Goal: Check status

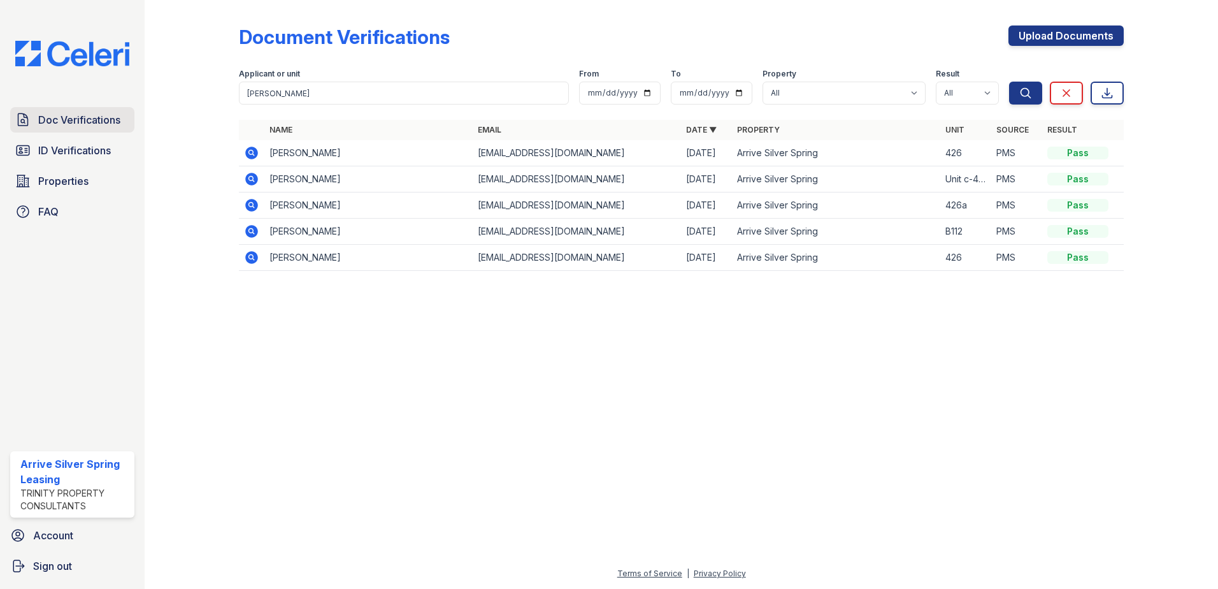
click at [119, 120] on span "Doc Verifications" at bounding box center [79, 119] width 82 height 15
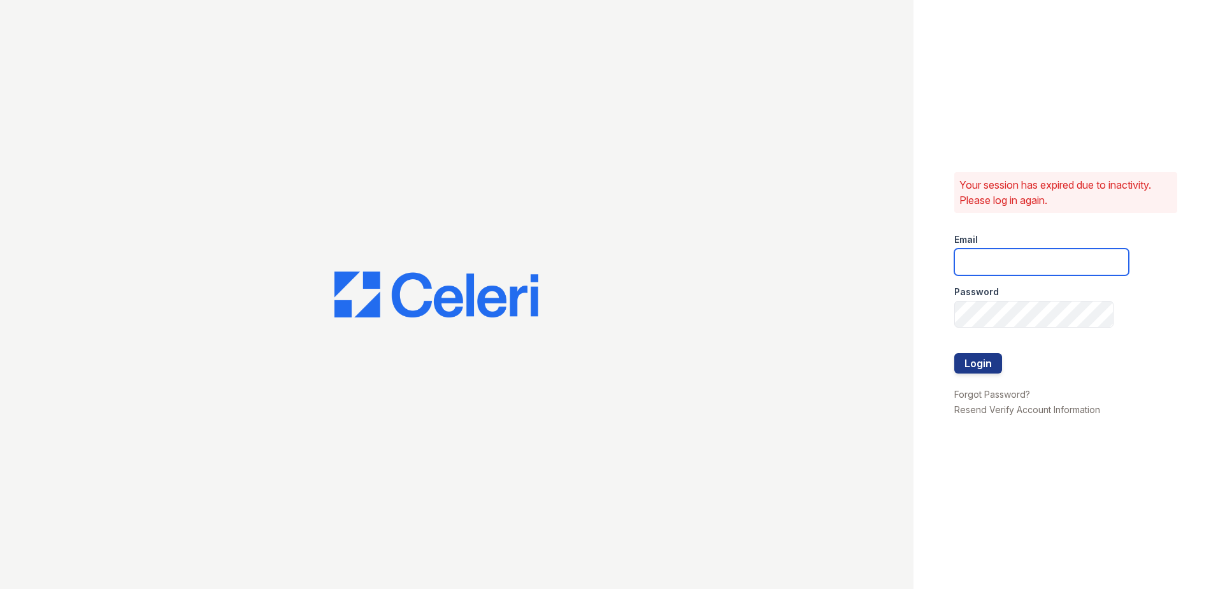
type input "arrivesilverspring@trinity-pm.com"
click at [960, 375] on div at bounding box center [1041, 379] width 175 height 13
click at [963, 371] on button "Login" at bounding box center [978, 363] width 48 height 20
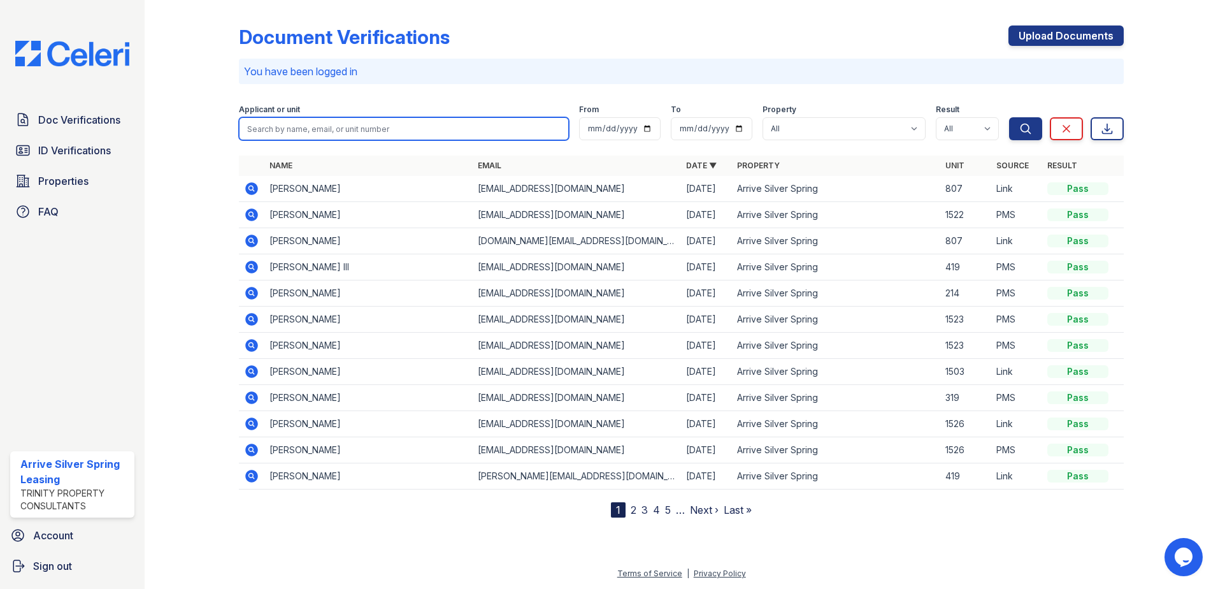
click at [340, 127] on input "search" at bounding box center [404, 128] width 330 height 23
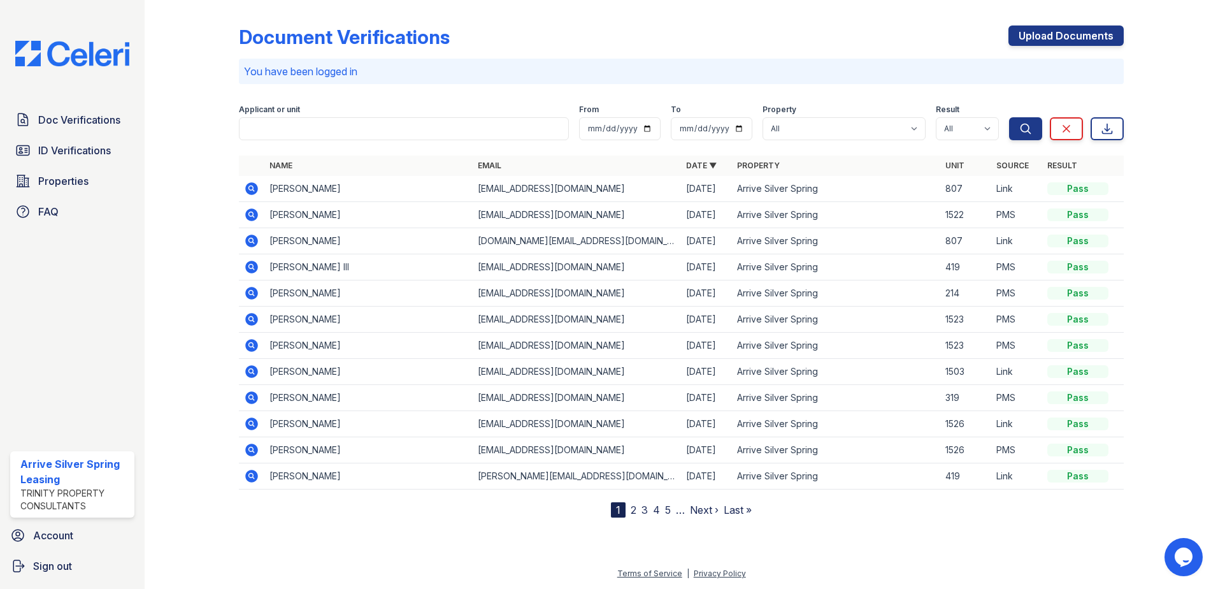
click at [249, 183] on icon at bounding box center [251, 188] width 15 height 15
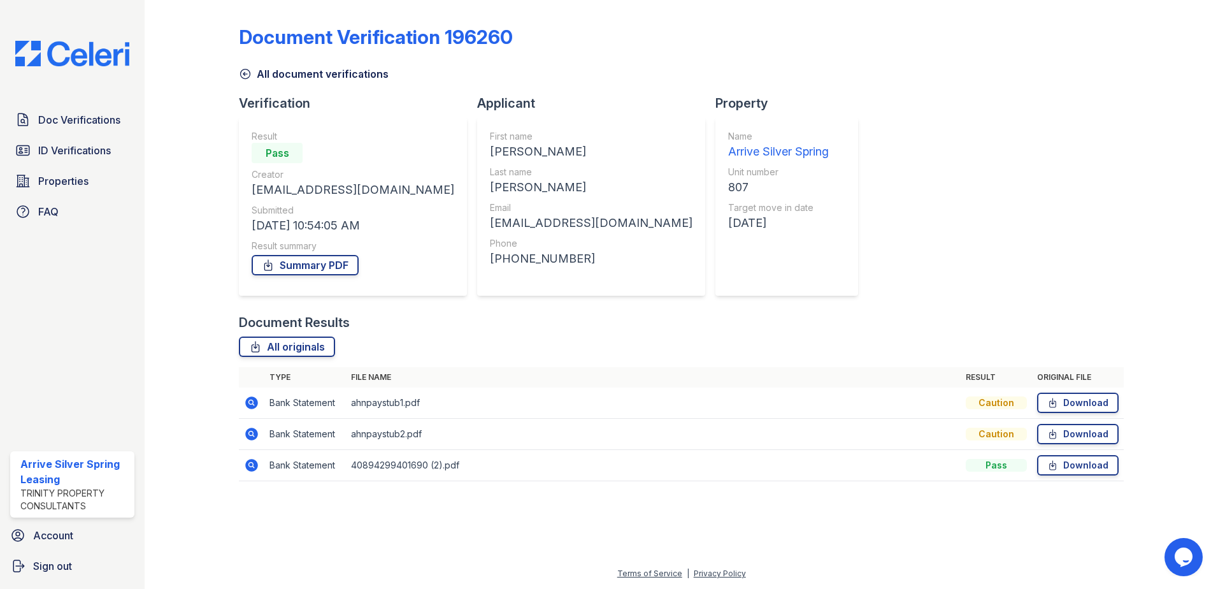
click at [250, 432] on icon at bounding box center [250, 432] width 3 height 3
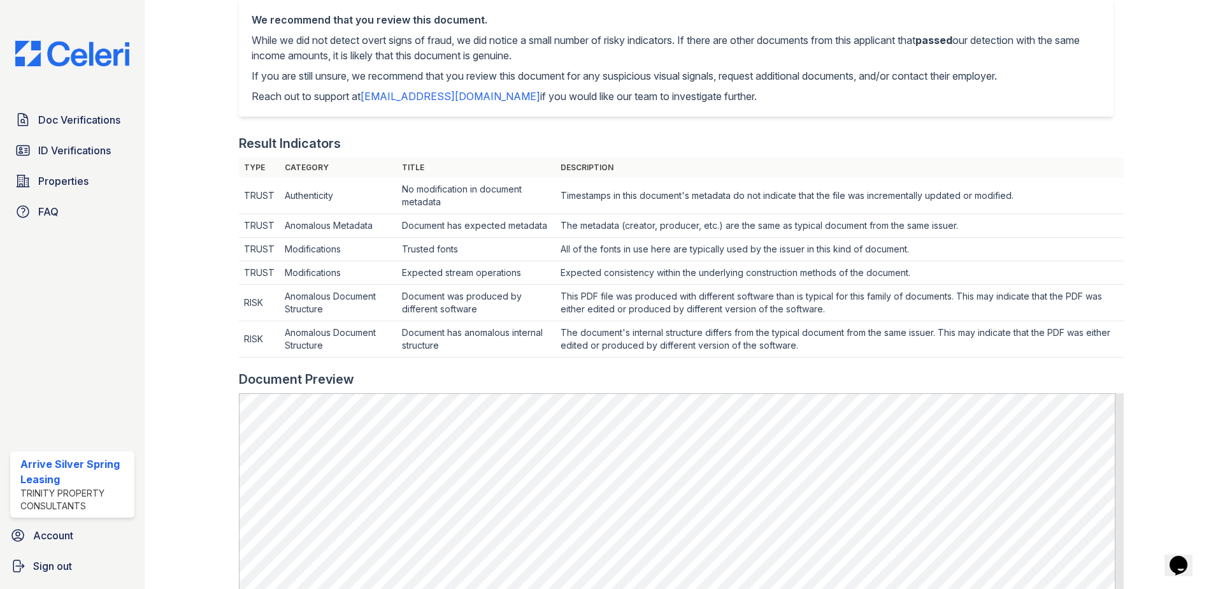
scroll to position [573, 0]
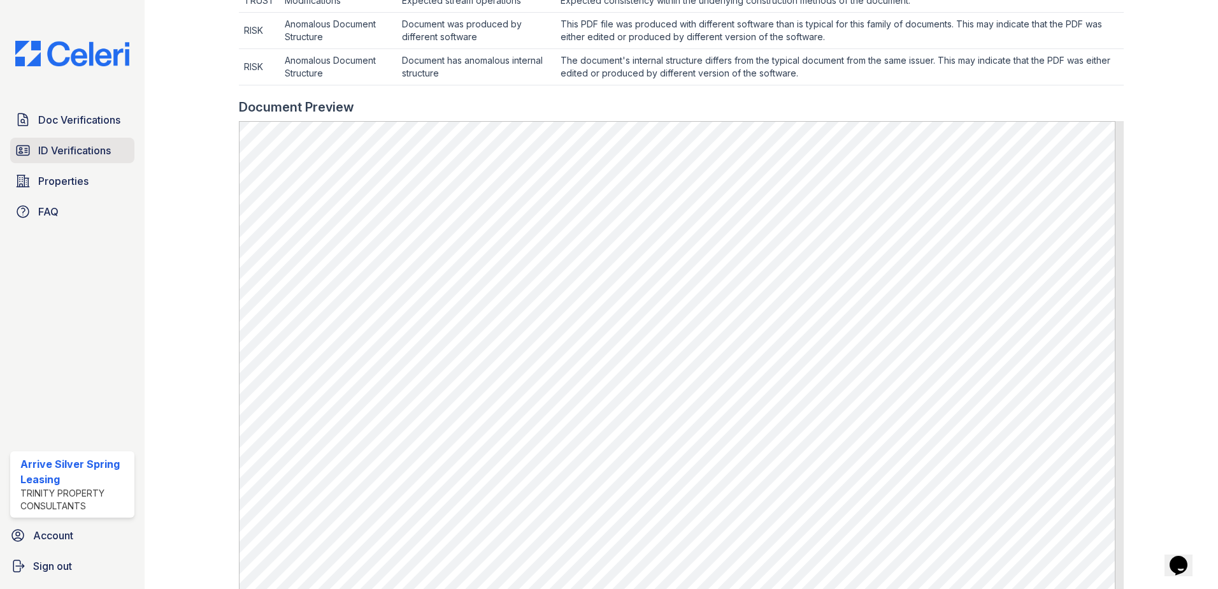
click at [83, 139] on link "ID Verifications" at bounding box center [72, 150] width 124 height 25
